Goal: Navigation & Orientation: Find specific page/section

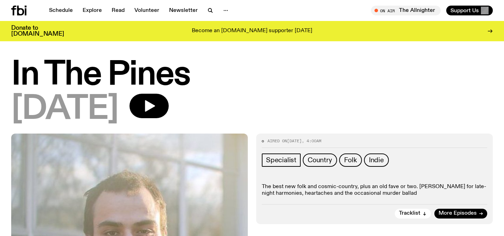
scroll to position [10, 0]
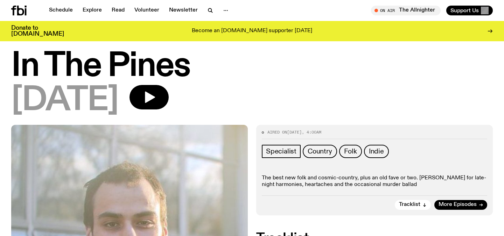
drag, startPoint x: 271, startPoint y: 175, endPoint x: 271, endPoint y: 180, distance: 5.3
click at [271, 180] on p "The best new folk and cosmic-country, plus an old fave or two. [PERSON_NAME] fo…" at bounding box center [374, 181] width 225 height 13
click at [18, 14] on icon at bounding box center [20, 11] width 7 height 10
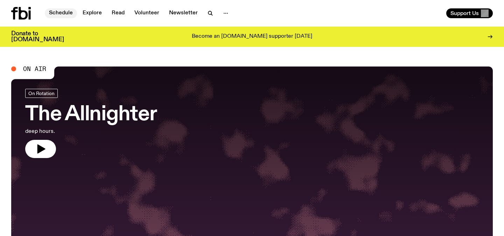
click at [69, 11] on link "Schedule" at bounding box center [61, 13] width 32 height 10
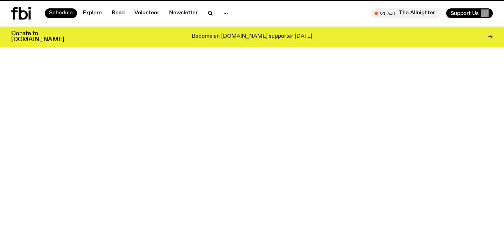
click at [69, 11] on link "Schedule" at bounding box center [61, 13] width 32 height 10
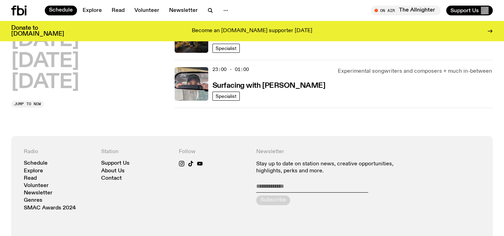
scroll to position [439, 0]
